Goal: Information Seeking & Learning: Learn about a topic

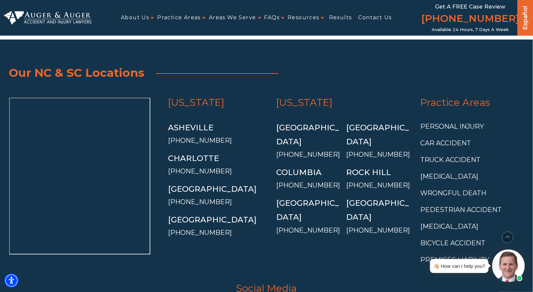
scroll to position [2348, 0]
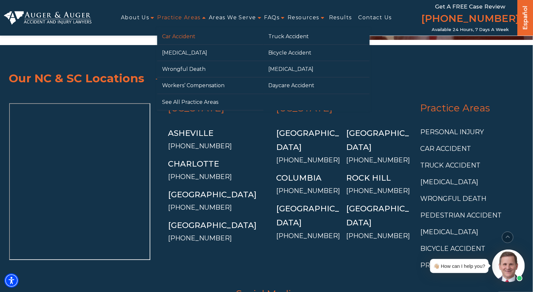
click at [179, 40] on link "Car Accident" at bounding box center [210, 36] width 106 height 16
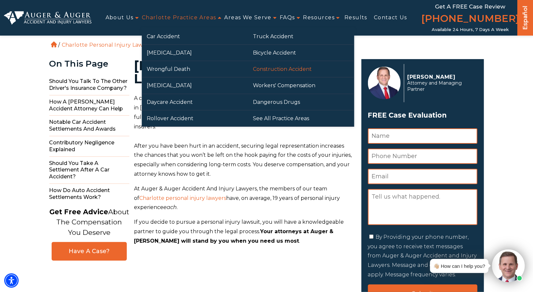
click at [266, 67] on link "Construction Accident" at bounding box center [301, 69] width 106 height 16
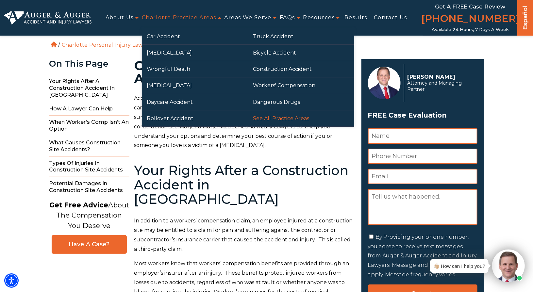
click at [288, 118] on link "See All Practice Areas" at bounding box center [301, 118] width 106 height 16
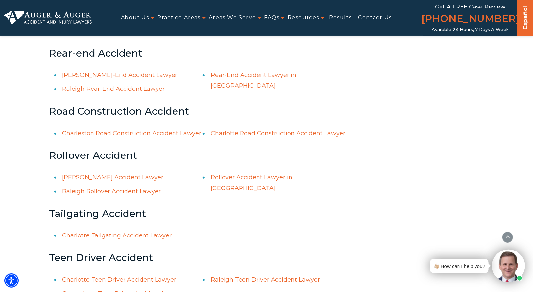
scroll to position [3386, 0]
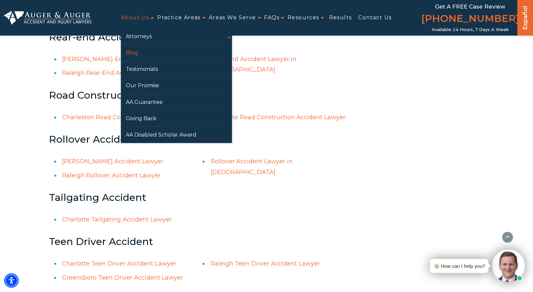
click at [135, 53] on link "Blog" at bounding box center [176, 53] width 111 height 16
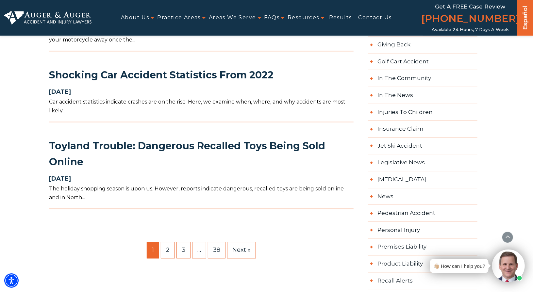
scroll to position [660, 0]
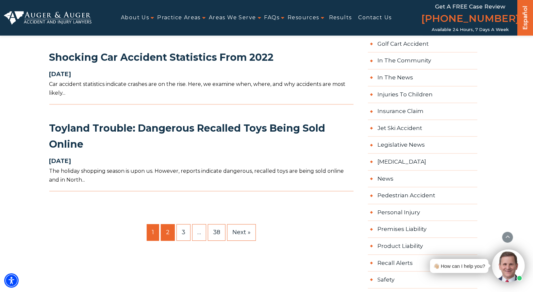
click at [172, 224] on link "2" at bounding box center [168, 232] width 14 height 16
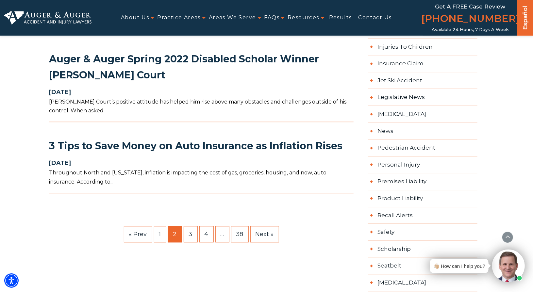
scroll to position [2391, 0]
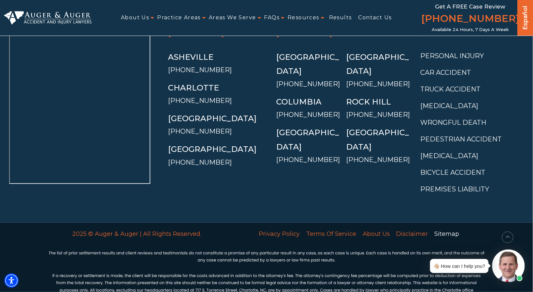
click at [445, 227] on link "Sitemap" at bounding box center [446, 234] width 31 height 14
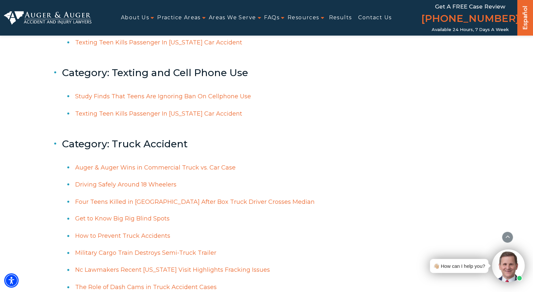
scroll to position [22485, 0]
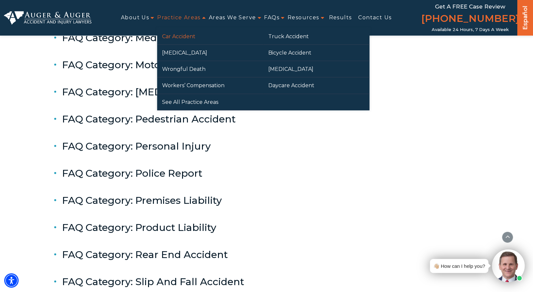
click at [177, 37] on link "Car Accident" at bounding box center [210, 36] width 106 height 16
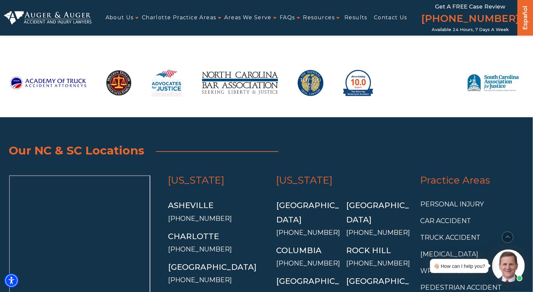
scroll to position [7601, 0]
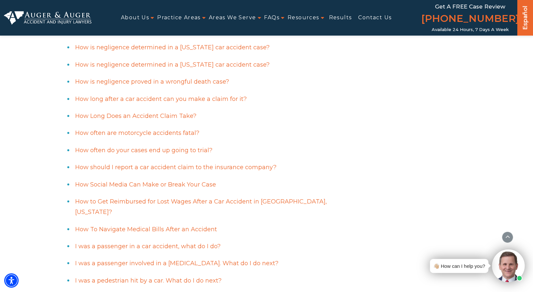
scroll to position [3143, 0]
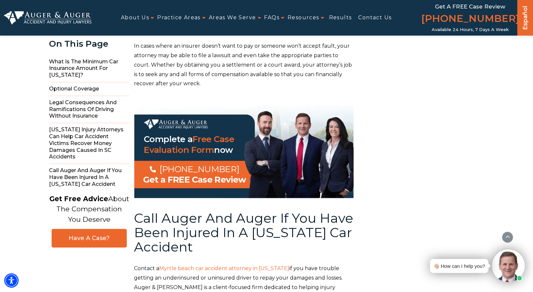
scroll to position [3079, 0]
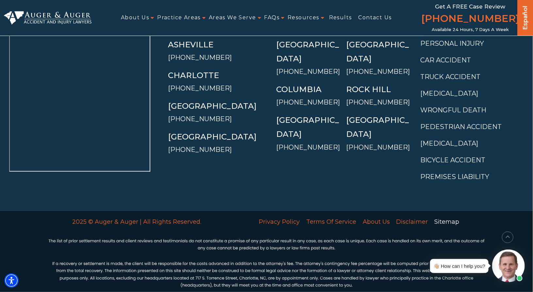
click at [444, 216] on link "Sitemap" at bounding box center [446, 222] width 31 height 14
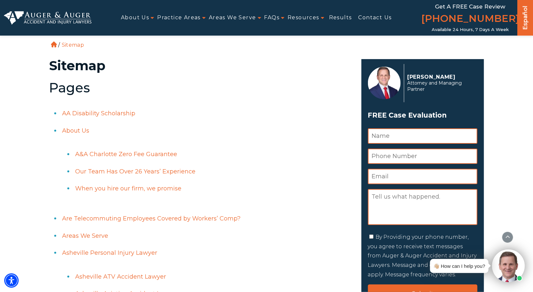
scroll to position [2328, 0]
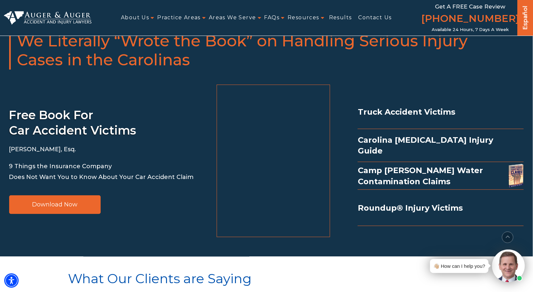
scroll to position [2328, 0]
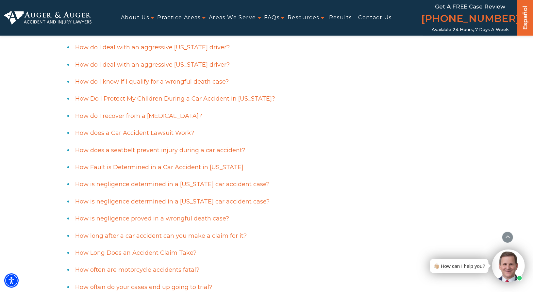
click at [133, 164] on link "How Fault is Determined in a Car Accident in [US_STATE]" at bounding box center [159, 167] width 168 height 7
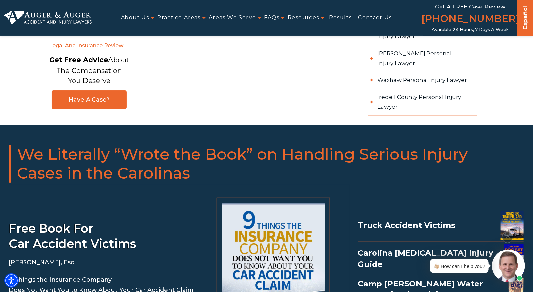
scroll to position [2031, 0]
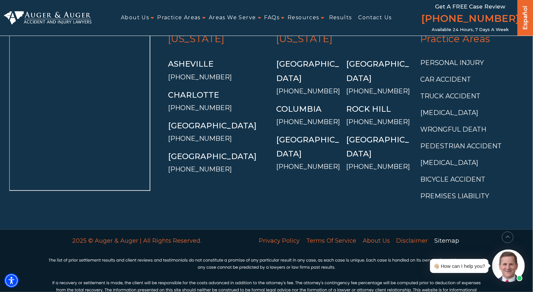
click at [439, 234] on link "Sitemap" at bounding box center [446, 241] width 31 height 14
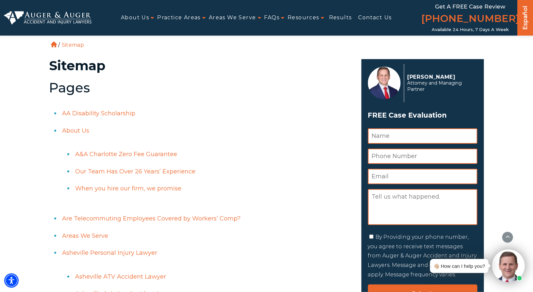
scroll to position [12543, 0]
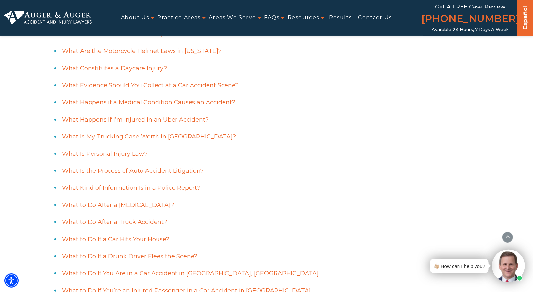
click at [145, 184] on link "What Kind of Information Is in a Police Report?" at bounding box center [131, 187] width 138 height 7
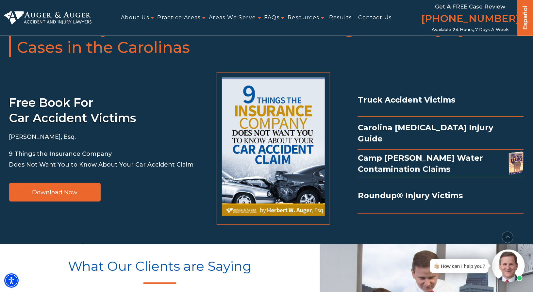
scroll to position [3577, 0]
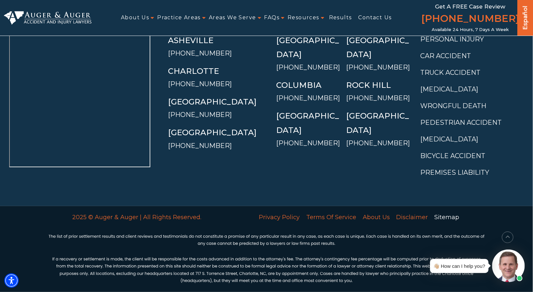
click at [444, 216] on link "Sitemap" at bounding box center [446, 217] width 31 height 14
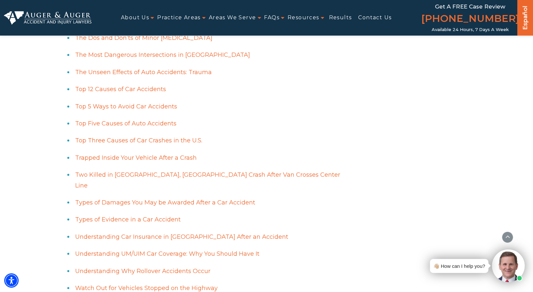
scroll to position [12440, 0]
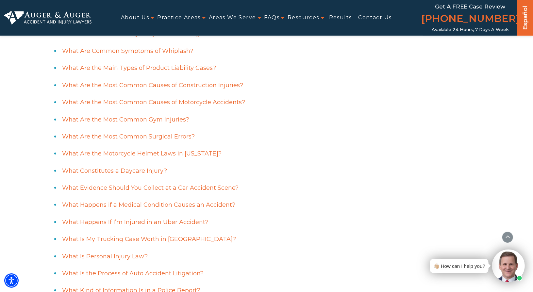
click at [152, 184] on link "What Evidence Should You Collect at a Car Accident Scene?" at bounding box center [150, 187] width 176 height 7
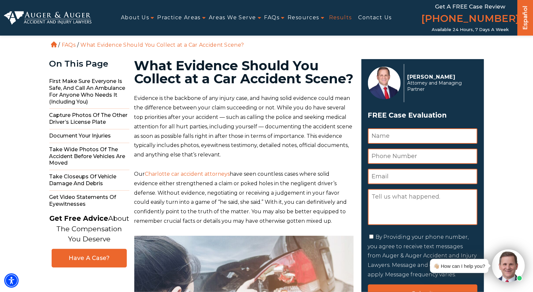
click at [339, 16] on link "Results" at bounding box center [340, 17] width 23 height 15
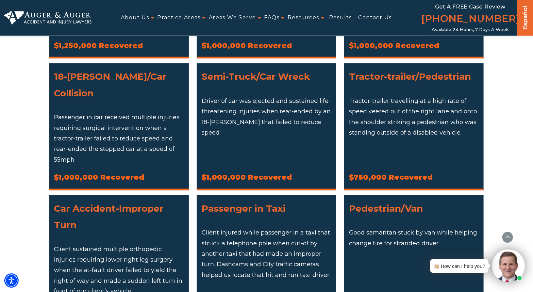
scroll to position [341, 0]
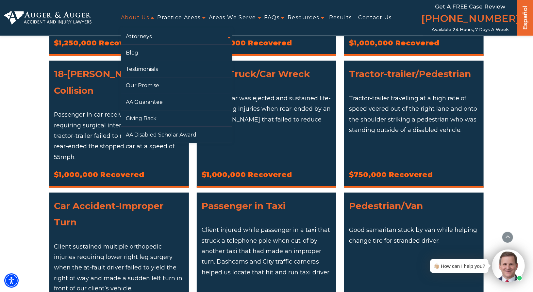
click at [131, 18] on link "About Us" at bounding box center [135, 17] width 28 height 15
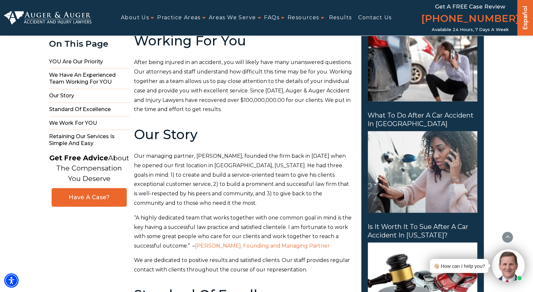
scroll to position [354, 0]
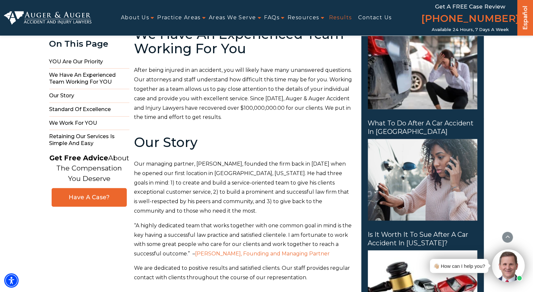
click at [338, 17] on link "Results" at bounding box center [340, 17] width 23 height 15
